Goal: Transaction & Acquisition: Purchase product/service

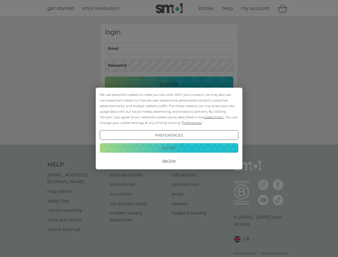
click at [214, 117] on span "Cookie Policy" at bounding box center [214, 117] width 21 height 4
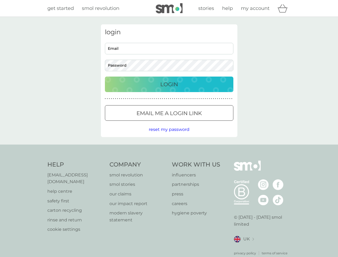
click at [192, 123] on div "login Email Password Login ● ● ● ● ● ● ● ● ● ● ● ● ● ● ● ● ● ● ● ● ● ● ● ● ● ● …" at bounding box center [169, 80] width 137 height 113
click at [169, 135] on div "login Email Password Login ● ● ● ● ● ● ● ● ● ● ● ● ● ● ● ● ● ● ● ● ● ● ● ● ● ● …" at bounding box center [169, 80] width 137 height 113
click at [169, 161] on div "Help [EMAIL_ADDRESS][DOMAIN_NAME] help centre safety first carton recycling rin…" at bounding box center [169, 208] width 244 height 95
click at [169, 148] on div "Help [EMAIL_ADDRESS][DOMAIN_NAME] help centre safety first carton recycling rin…" at bounding box center [169, 208] width 338 height 127
